Goal: Information Seeking & Learning: Learn about a topic

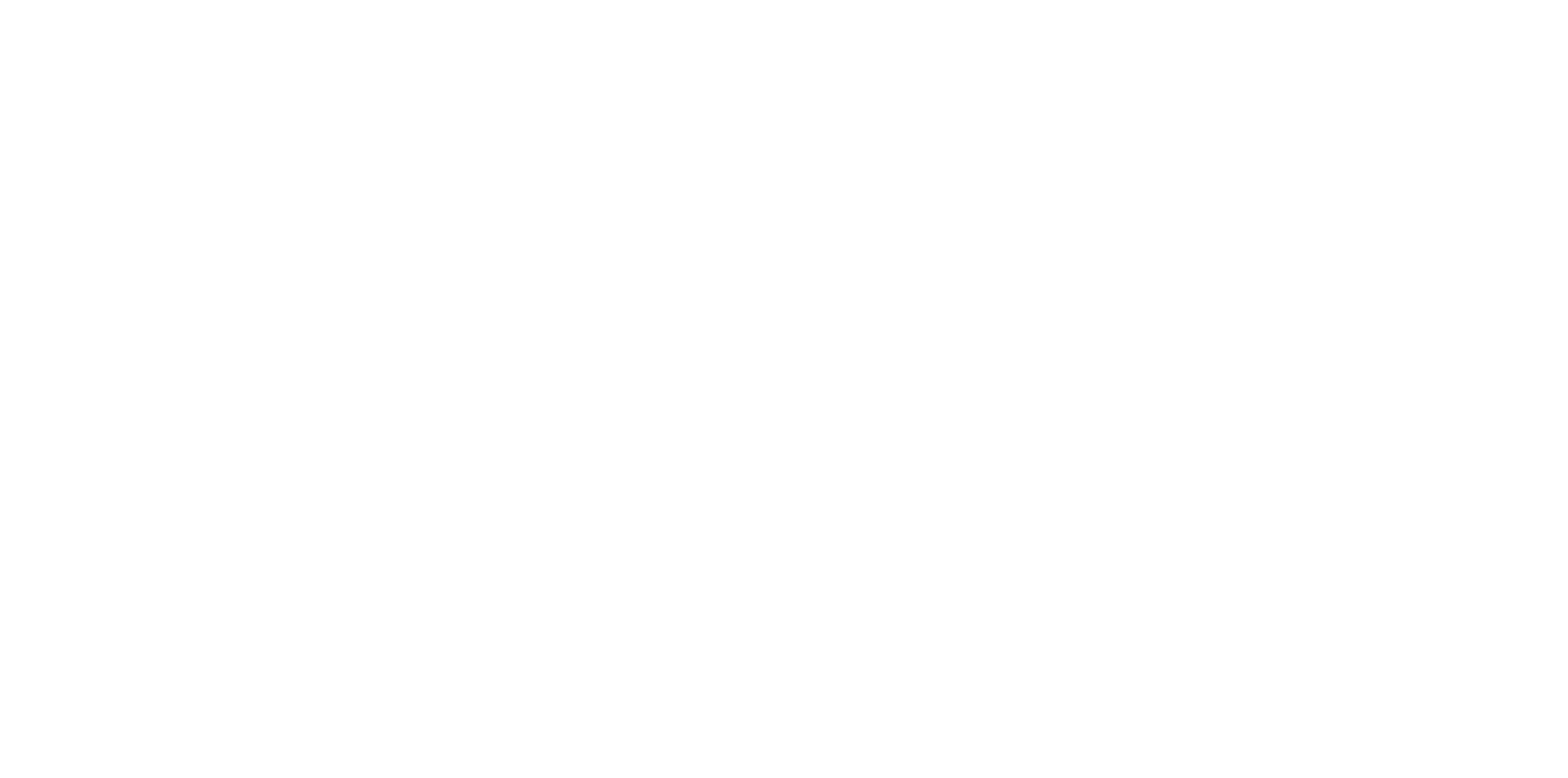
click at [177, 28] on div at bounding box center [784, 389] width 1568 height 778
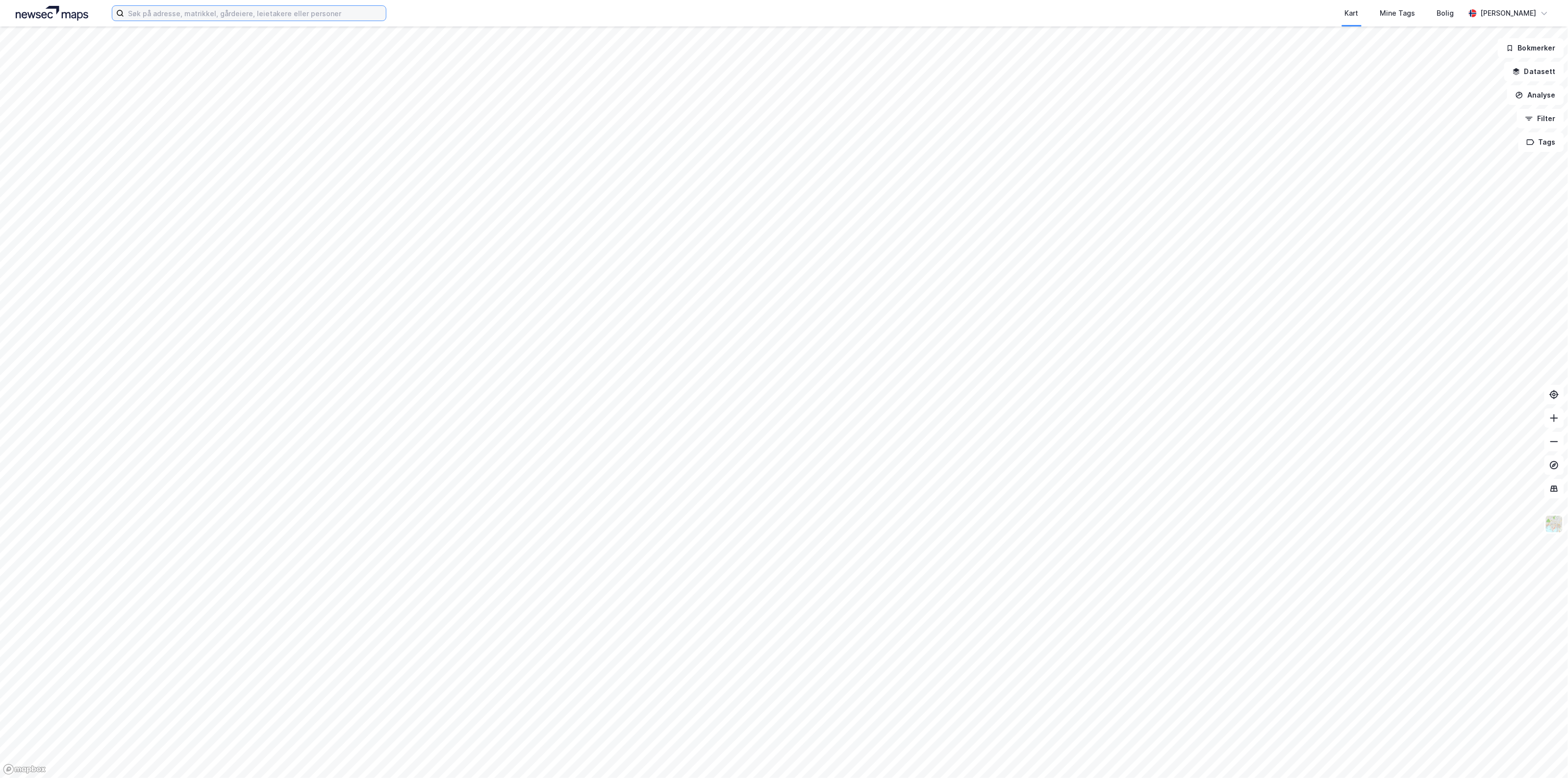
click at [153, 8] on input at bounding box center [255, 13] width 262 height 15
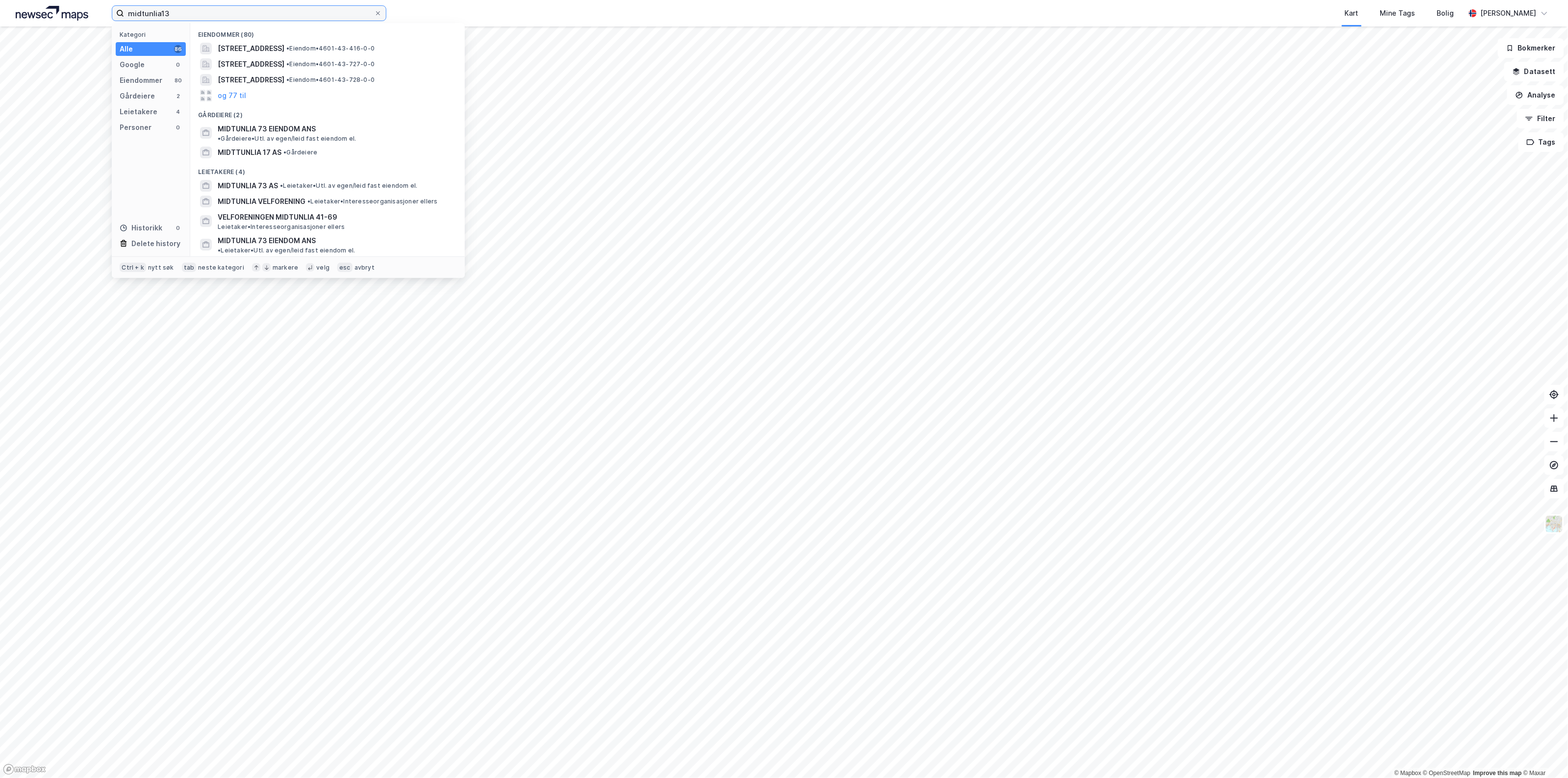
click at [160, 14] on input "midtunlia13" at bounding box center [248, 13] width 250 height 15
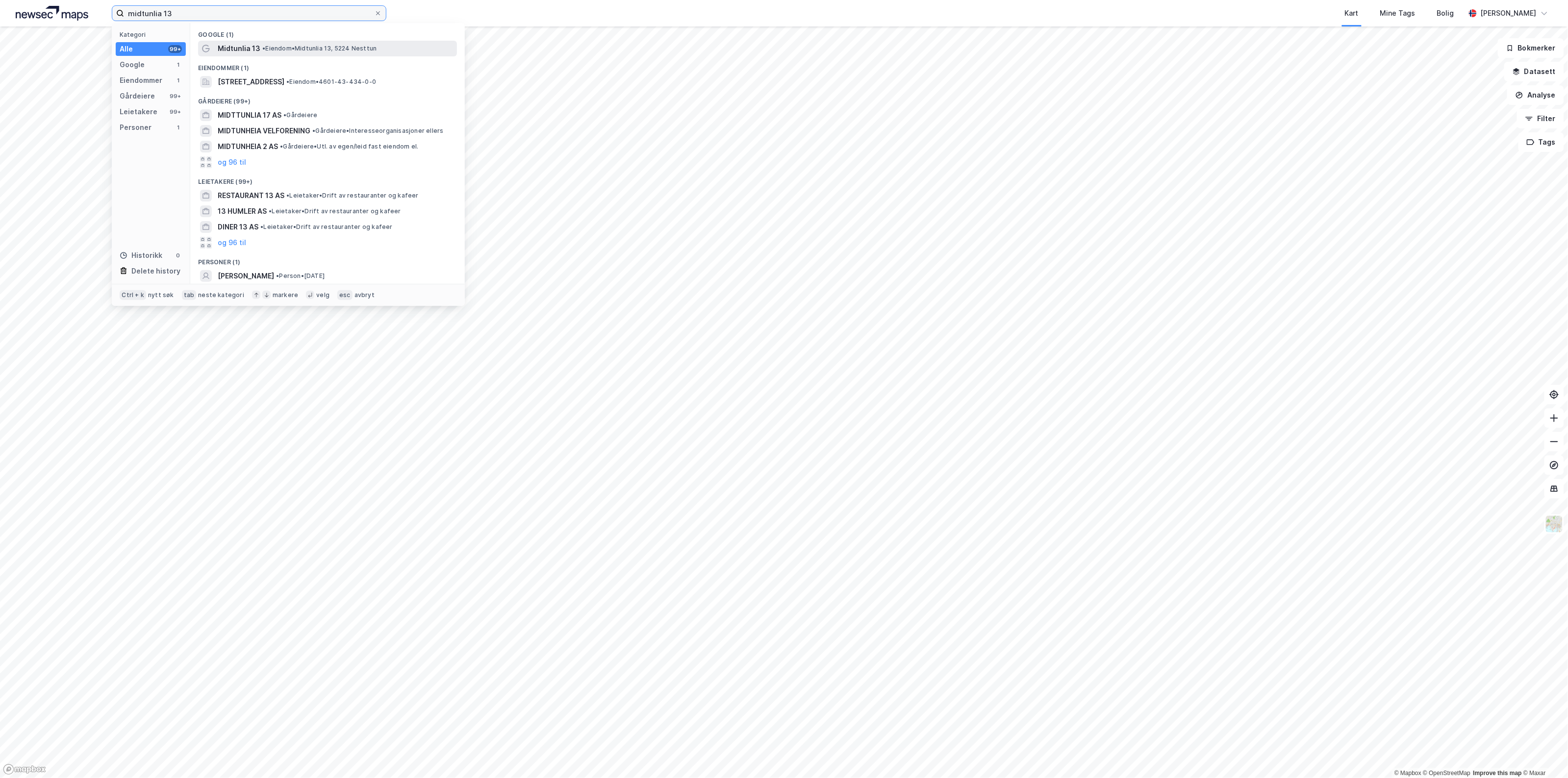
type input "midtunlia 13"
click at [271, 47] on span "• Eiendom • [STREET_ADDRESS]" at bounding box center [319, 49] width 114 height 8
